Goal: Find specific page/section: Find specific page/section

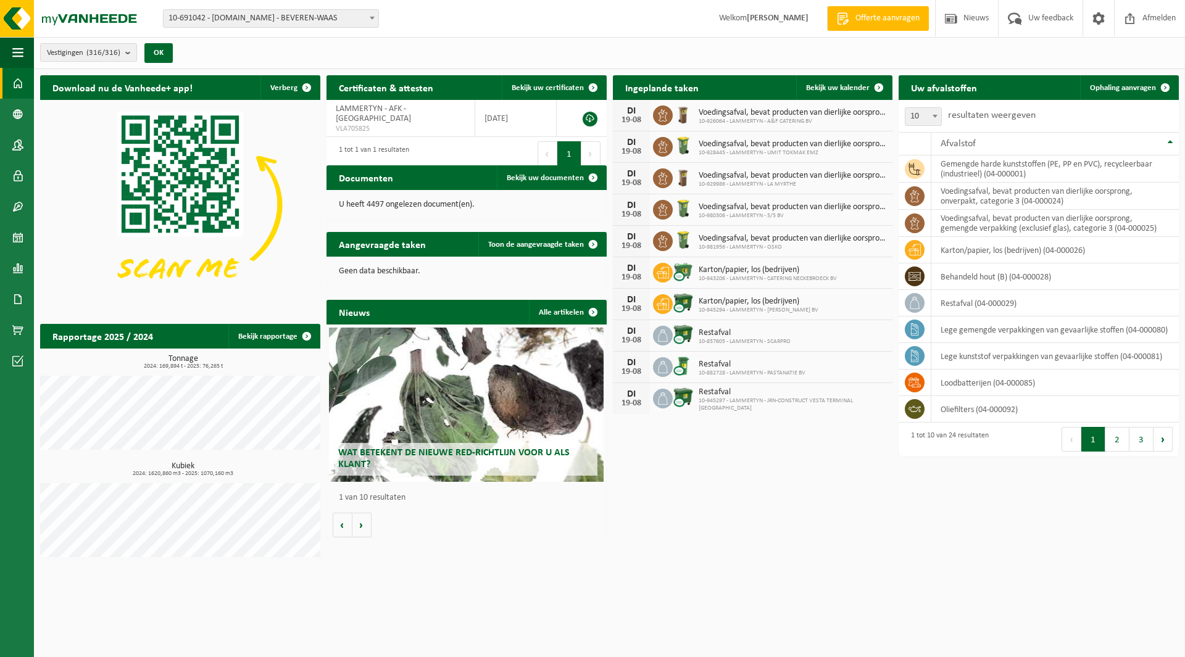
click at [257, 24] on span "10-691042 - [DOMAIN_NAME] - BEVEREN-WAAS" at bounding box center [271, 18] width 215 height 17
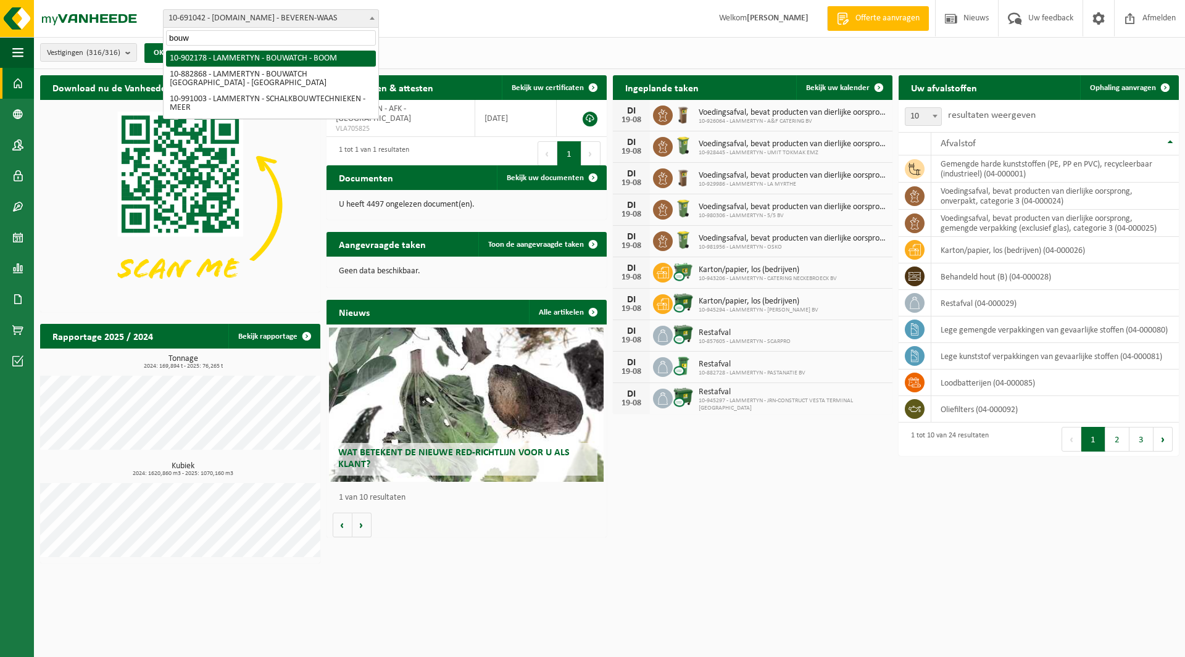
type input "bouw"
select select "120149"
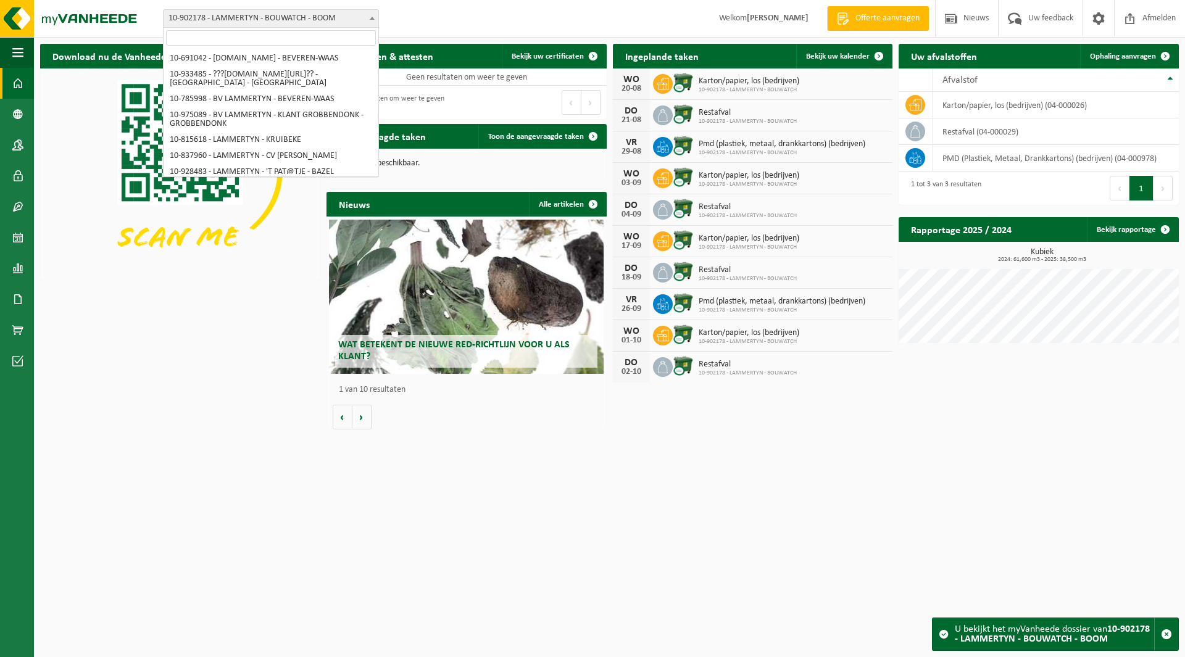
click at [233, 10] on span "10-902178 - LAMMERTYN - BOUWATCH - BOOM" at bounding box center [271, 18] width 215 height 17
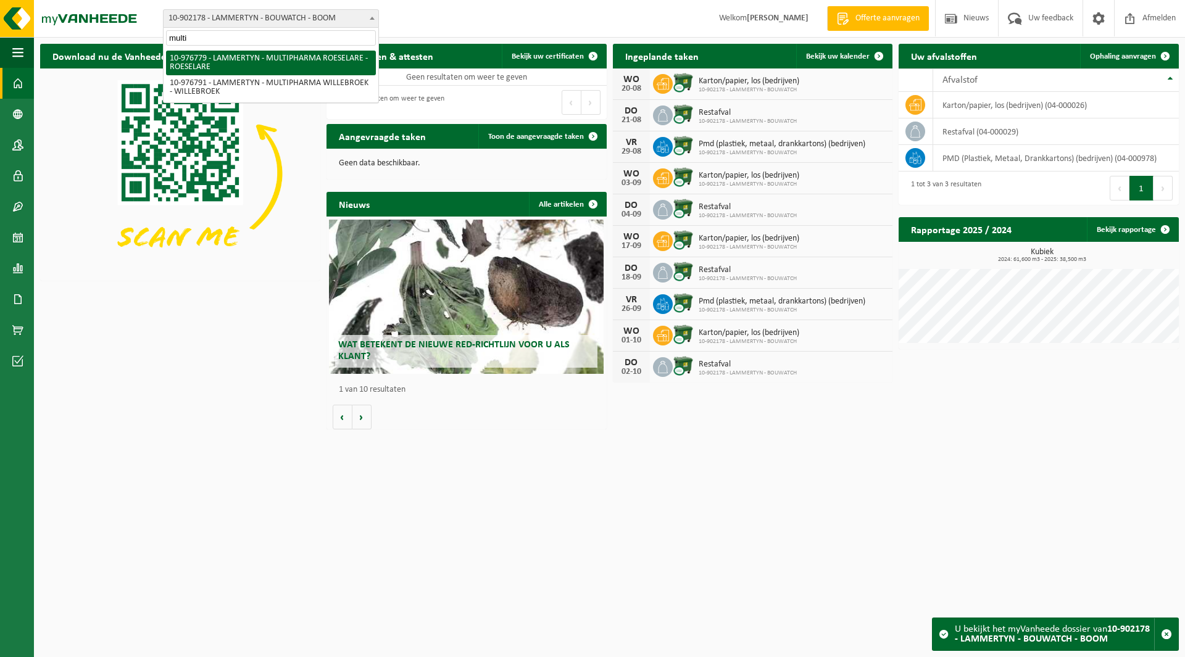
type input "multi"
select select "159070"
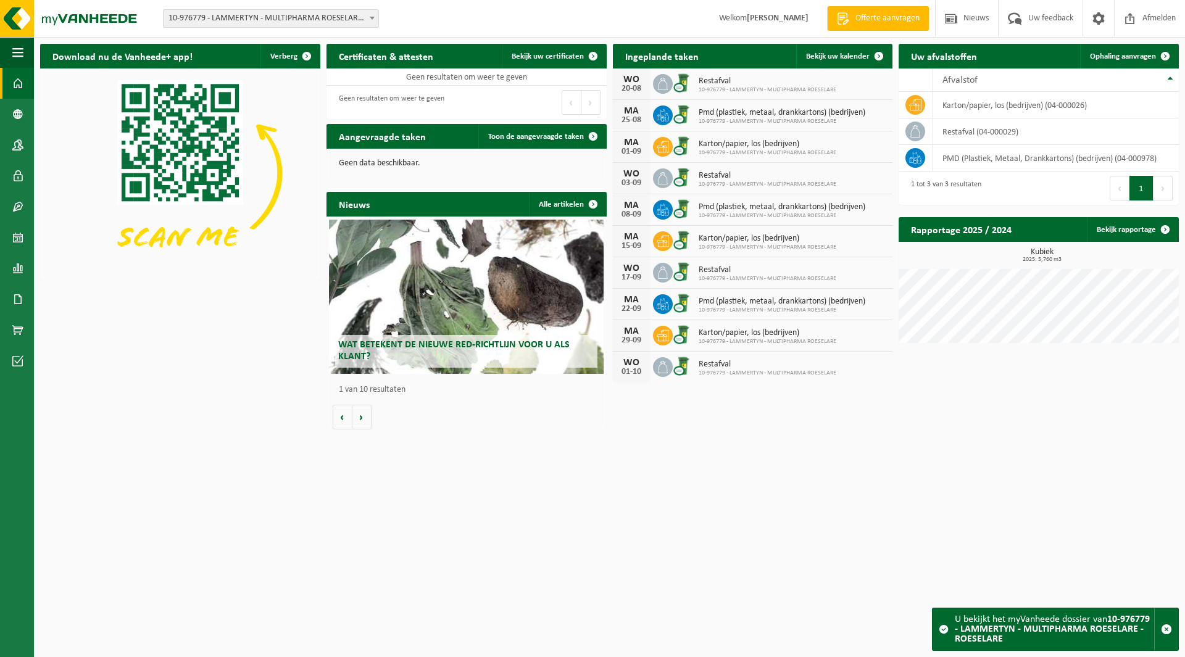
click at [296, 23] on span "10-976779 - LAMMERTYN - MULTIPHARMA ROESELARE - ROESELARE" at bounding box center [271, 18] width 215 height 17
type input "b-asiel"
select select "156568"
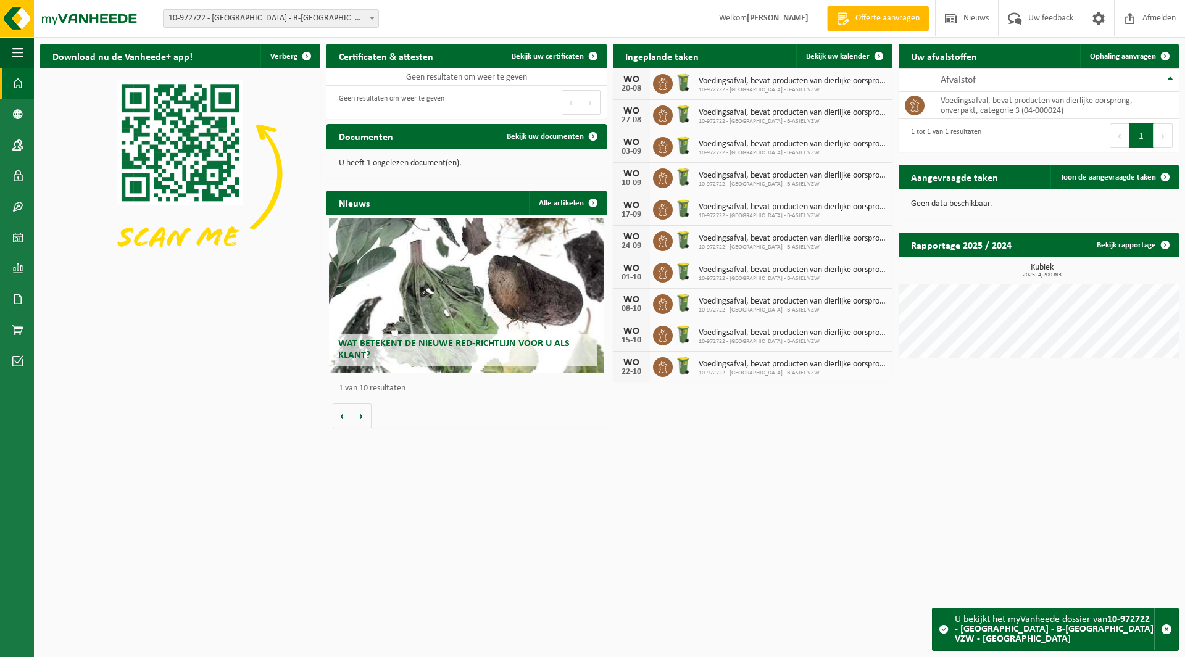
click at [227, 14] on span "10-972722 - [GEOGRAPHIC_DATA] - B-[GEOGRAPHIC_DATA] VZW - [GEOGRAPHIC_DATA]" at bounding box center [271, 18] width 215 height 17
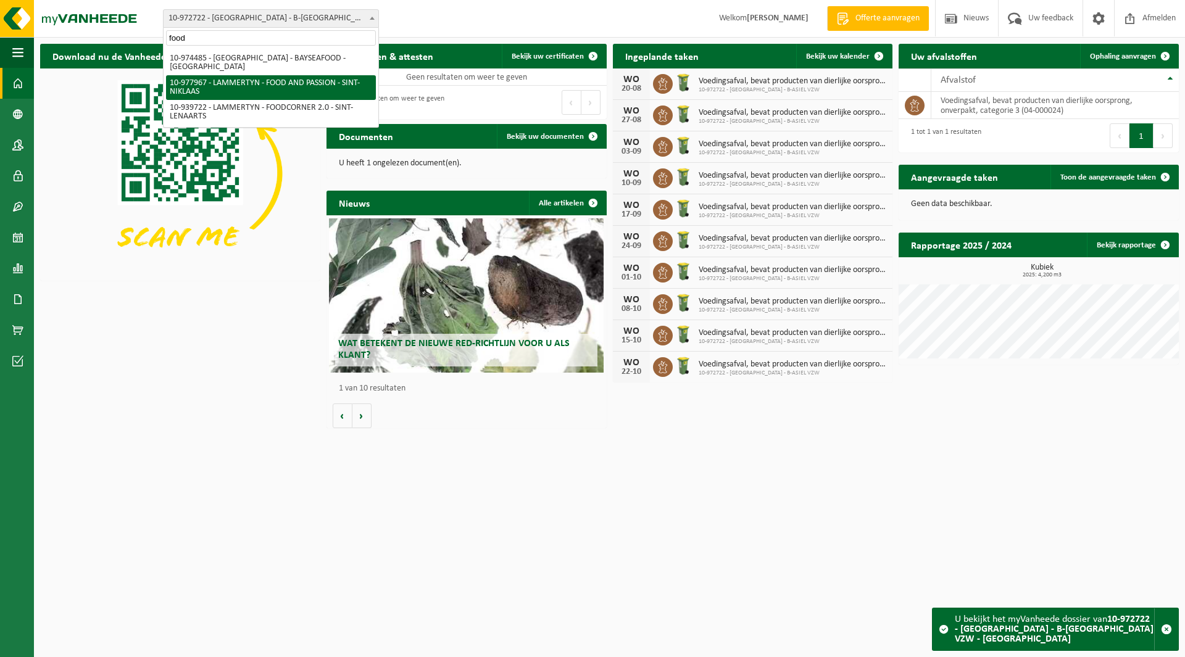
type input "food"
select select "159802"
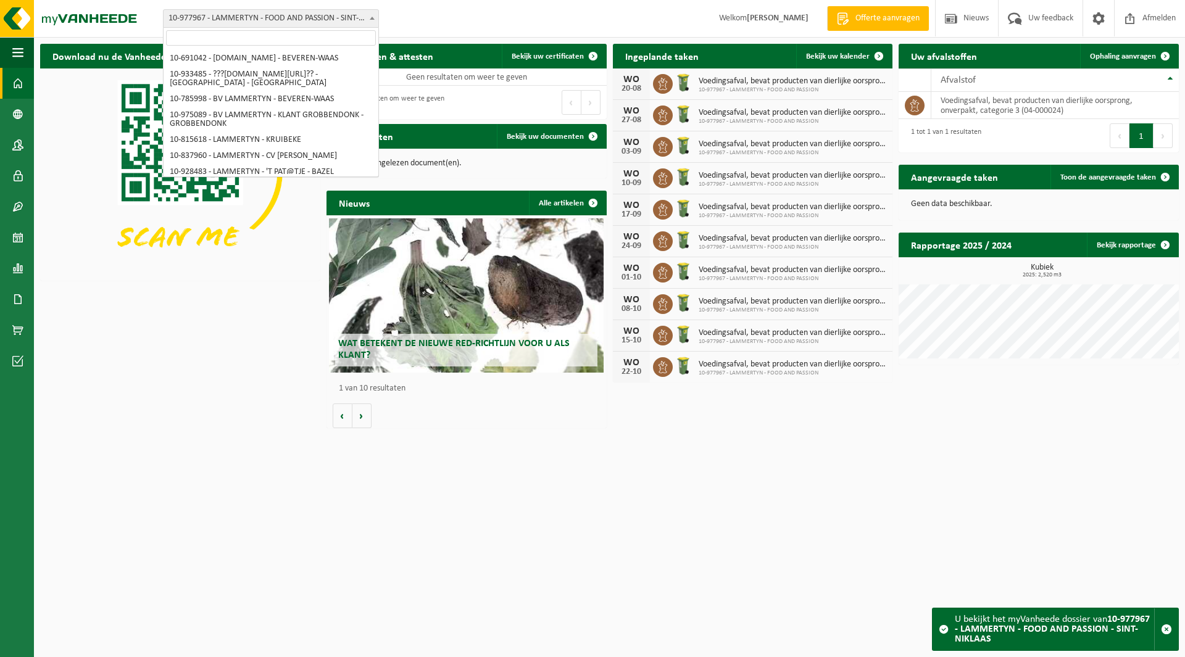
click at [240, 22] on span "10-977967 - LAMMERTYN - FOOD AND PASSION - SINT-NIKLAAS" at bounding box center [271, 18] width 215 height 17
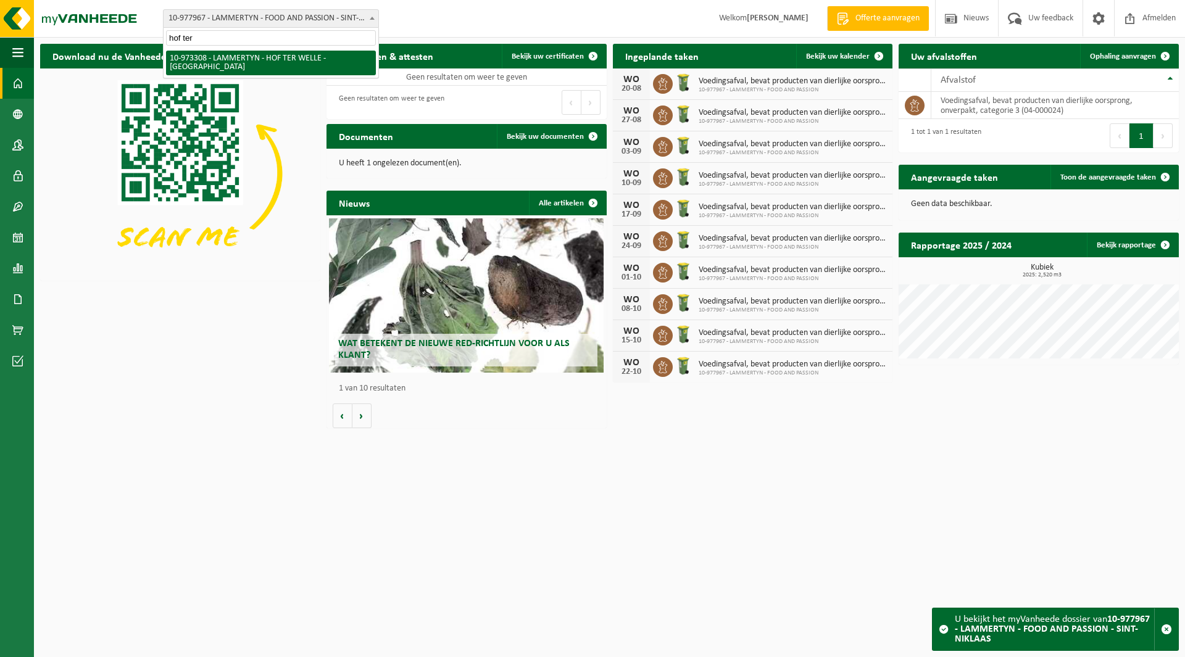
type input "hof ter"
select select "156889"
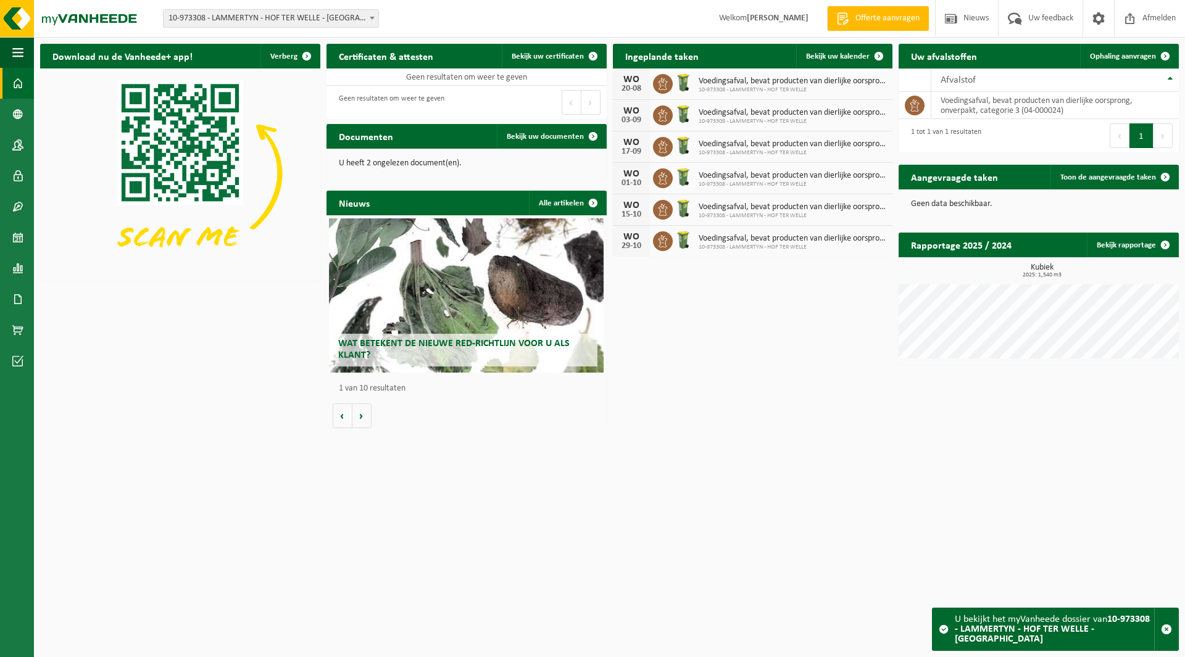
click at [252, 15] on span "10-973308 - LAMMERTYN - HOF TER WELLE - [GEOGRAPHIC_DATA]" at bounding box center [271, 18] width 215 height 17
type input "lumi"
select select "137377"
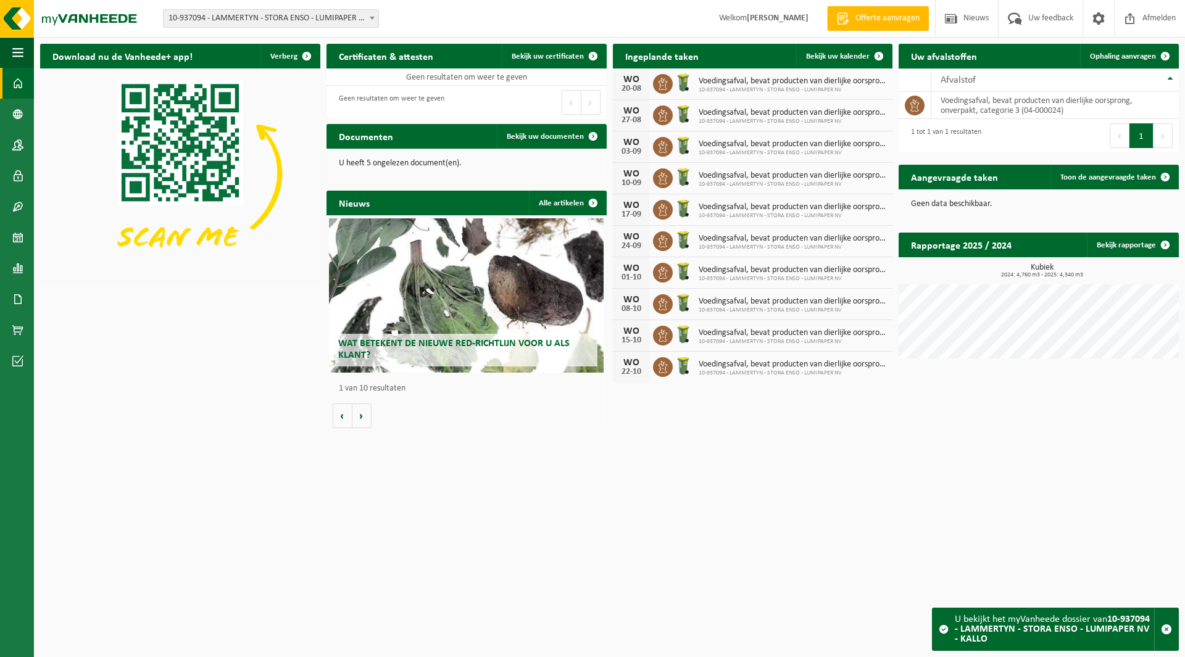
click at [246, 14] on span "10-937094 - LAMMERTYN - STORA ENSO - LUMIPAPER NV - KALLO" at bounding box center [271, 18] width 215 height 17
type input "pjvh"
select select "158367"
click at [220, 16] on span "10-975692 - LAMMERTYN - PJVHG FRUIT&GROENTEN - DENDERMONDE" at bounding box center [271, 18] width 215 height 17
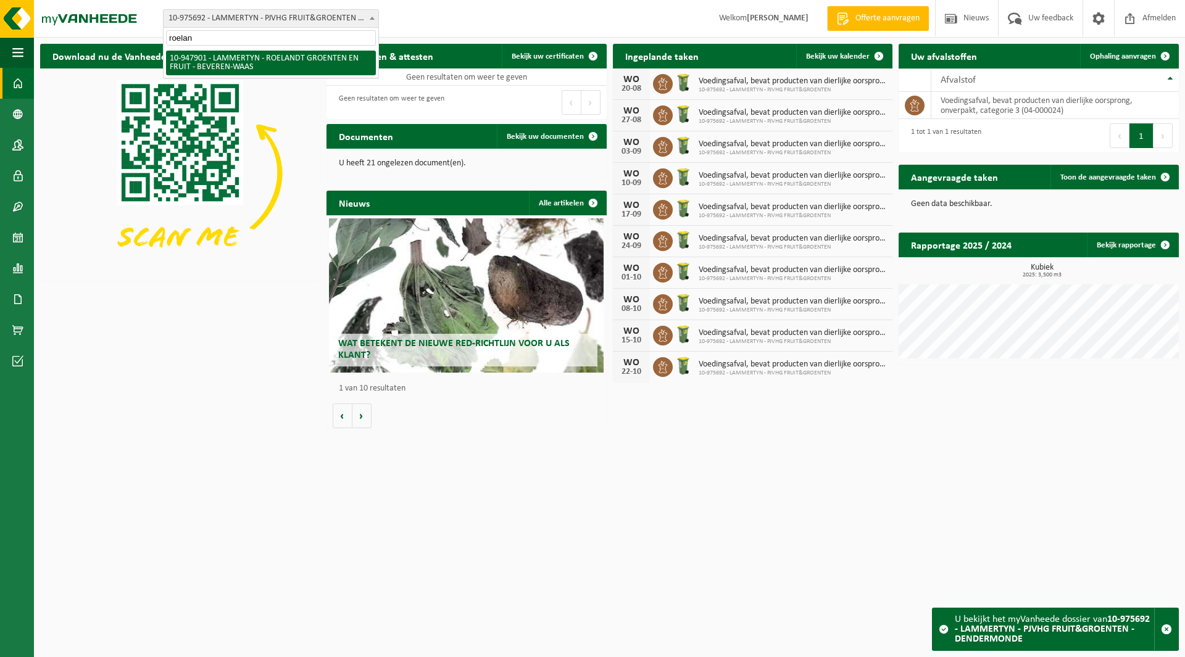
type input "roelan"
select select "142409"
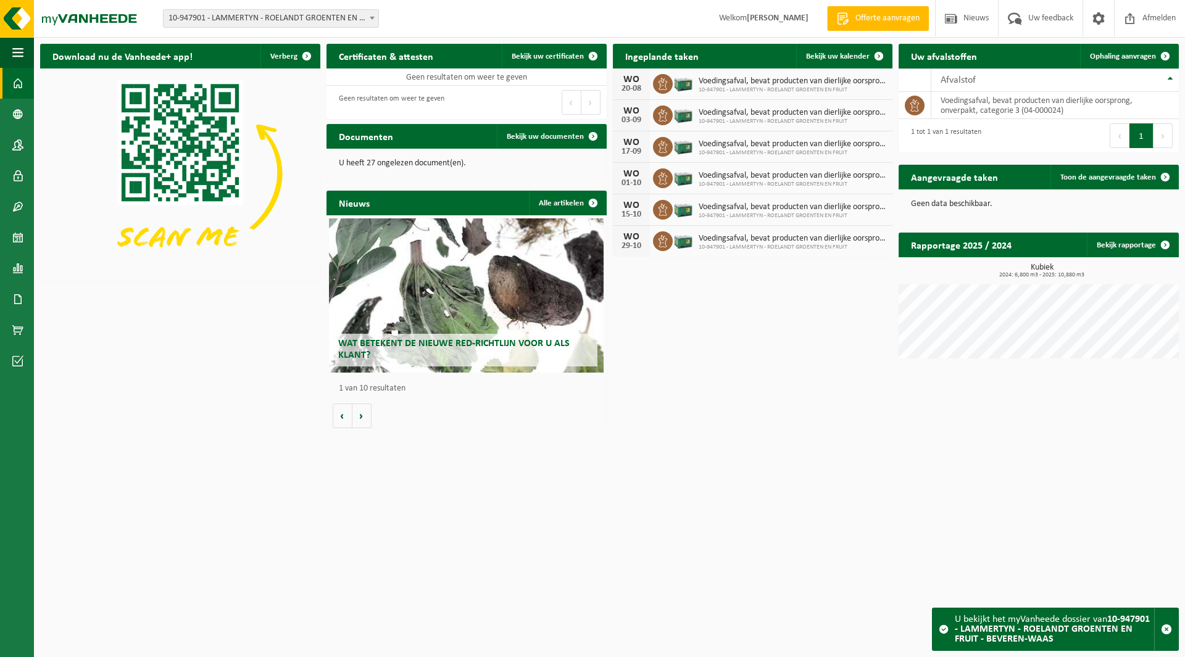
click at [232, 10] on span "10-947901 - LAMMERTYN - ROELANDT GROENTEN EN FRUIT - BEVEREN-WAAS" at bounding box center [271, 18] width 215 height 17
type input "vanary"
select select "162561"
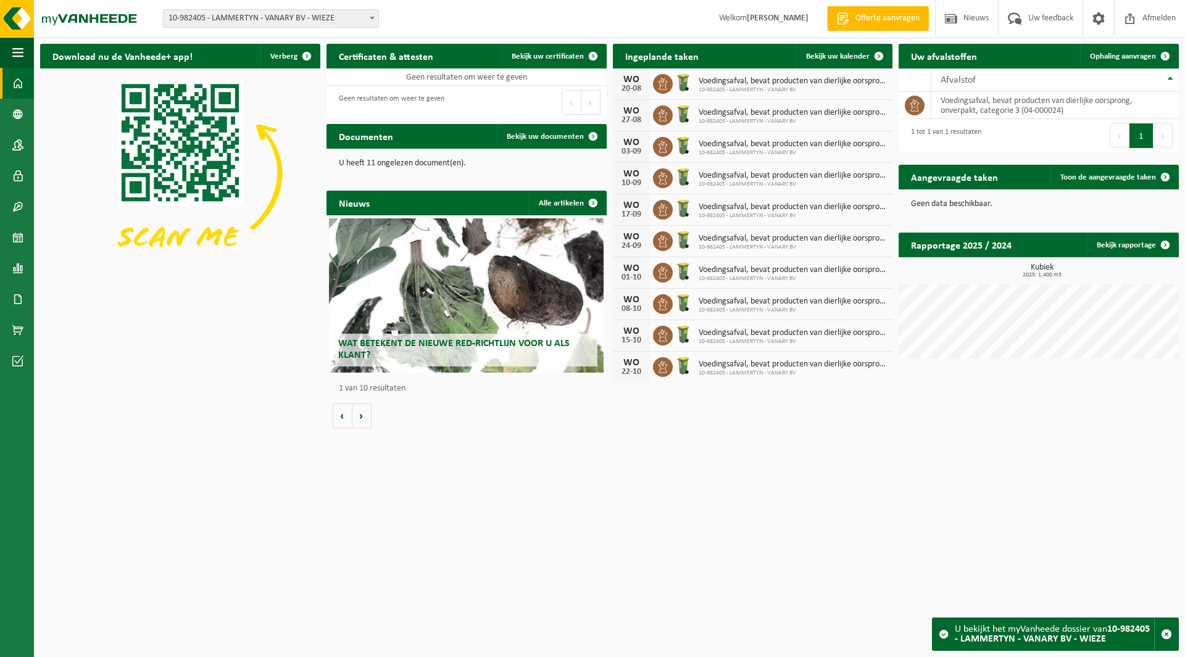
click at [241, 19] on span "10-982405 - LAMMERTYN - VANARY BV - WIEZE" at bounding box center [271, 18] width 215 height 17
type input "china"
select select "142463"
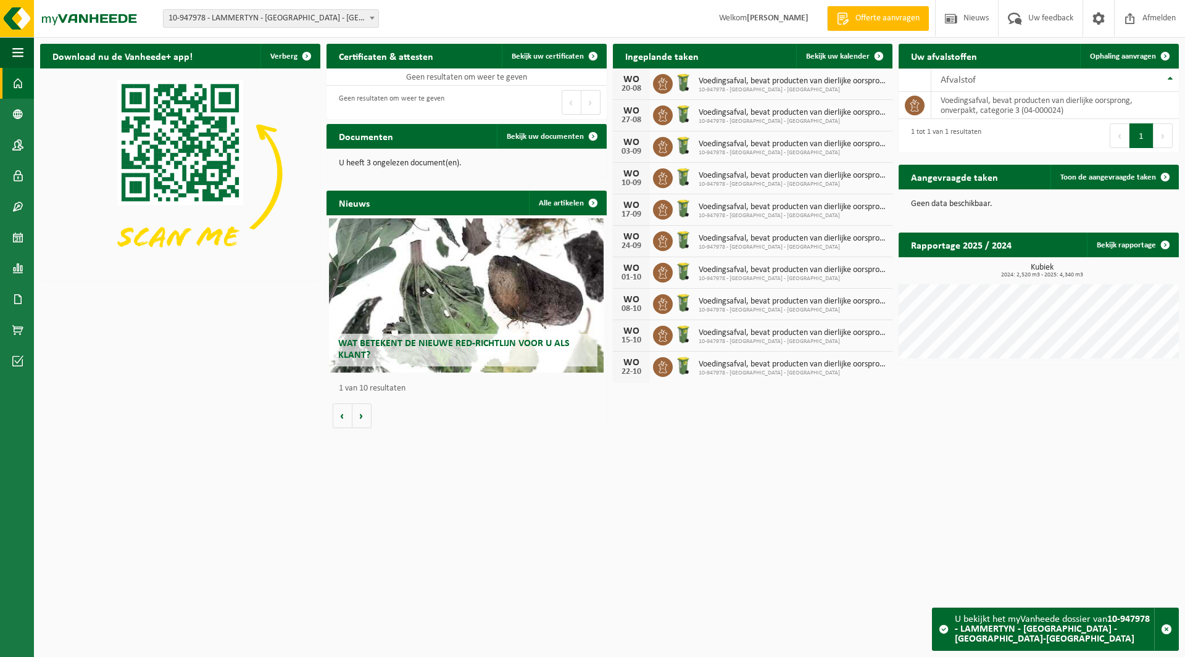
click at [198, 17] on span "10-947978 - LAMMERTYN - [GEOGRAPHIC_DATA] - [GEOGRAPHIC_DATA]-[GEOGRAPHIC_DATA]" at bounding box center [271, 18] width 215 height 17
type input "lozen"
select select "96267"
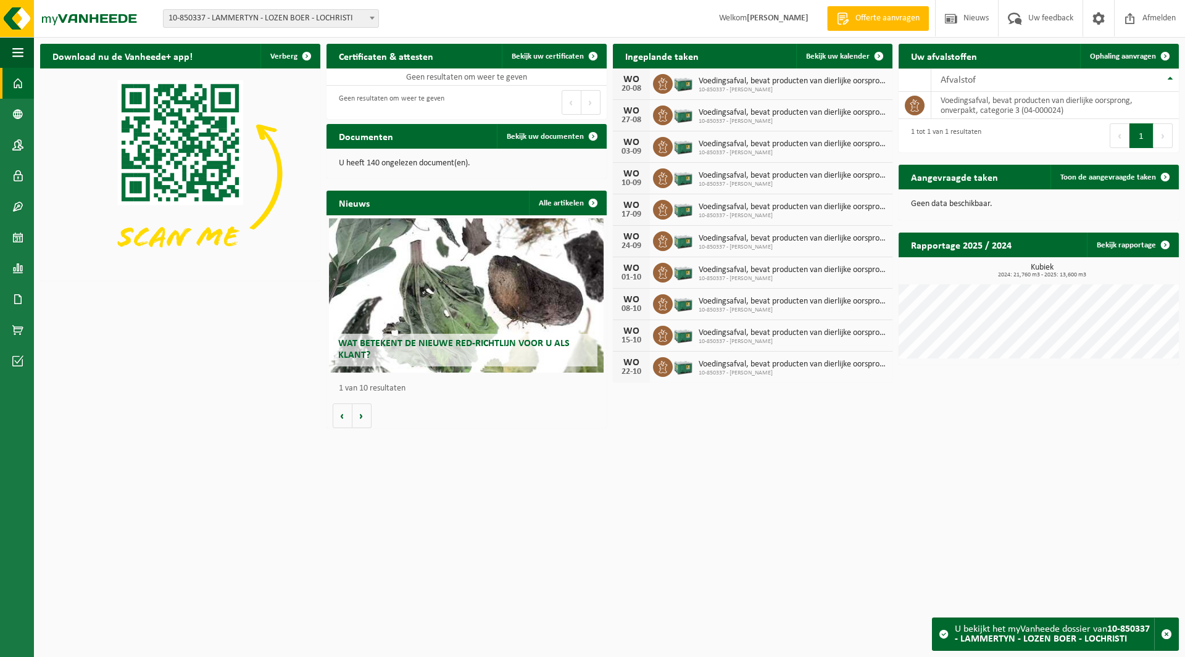
click at [243, 12] on span "10-850337 - LAMMERTYN - LOZEN BOER - LOCHRISTI" at bounding box center [271, 18] width 215 height 17
type input "soep"
select select "112837"
